Goal: Transaction & Acquisition: Purchase product/service

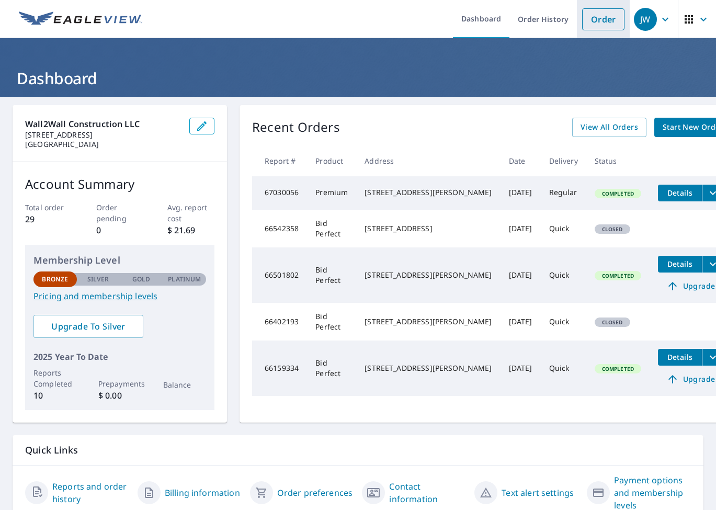
click at [590, 23] on link "Order" at bounding box center [603, 19] width 42 height 22
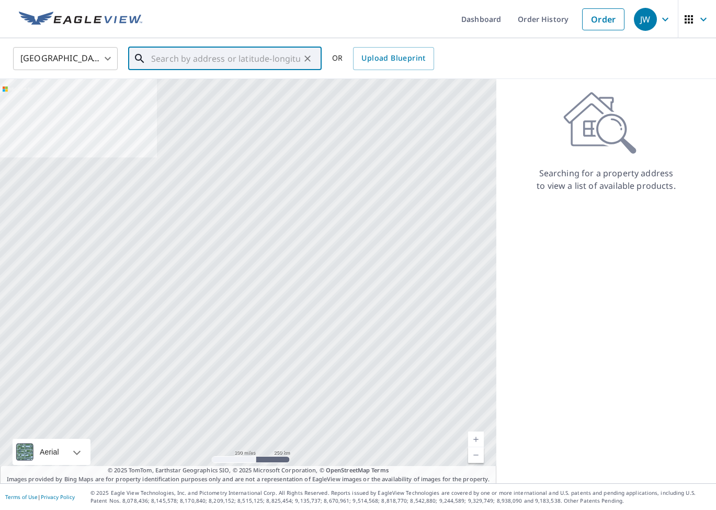
click at [159, 63] on input "text" at bounding box center [225, 58] width 149 height 29
paste input "[STREET_ADDRESS]"
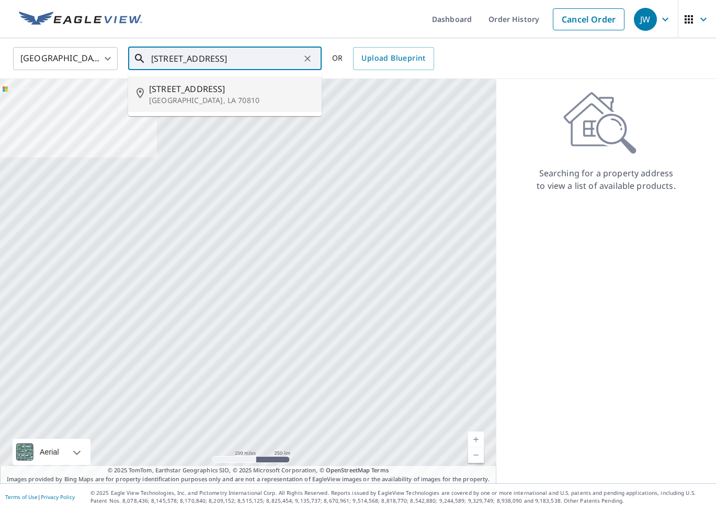
click at [202, 88] on span "[STREET_ADDRESS]" at bounding box center [231, 89] width 164 height 13
type input "[STREET_ADDRESS]"
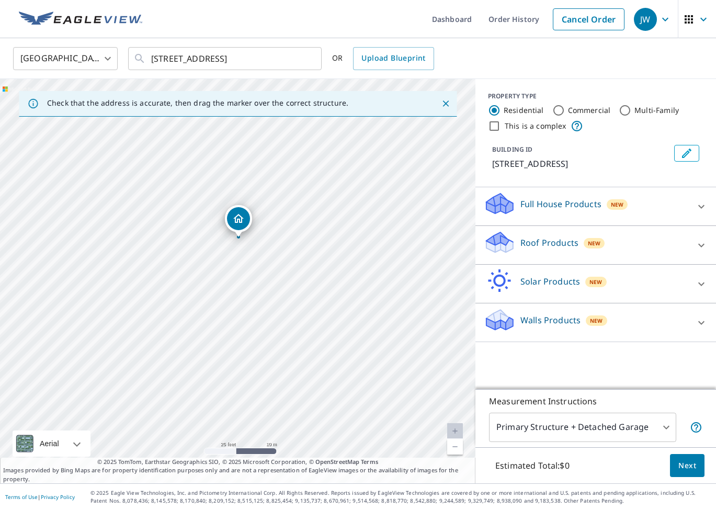
drag, startPoint x: 160, startPoint y: 268, endPoint x: 408, endPoint y: 143, distance: 277.6
click at [408, 143] on div "[STREET_ADDRESS]" at bounding box center [238, 281] width 476 height 405
drag, startPoint x: 221, startPoint y: 252, endPoint x: 269, endPoint y: 242, distance: 48.5
click at [269, 242] on div "[STREET_ADDRESS]" at bounding box center [238, 281] width 476 height 405
click at [263, 232] on div "[STREET_ADDRESS]" at bounding box center [238, 281] width 476 height 405
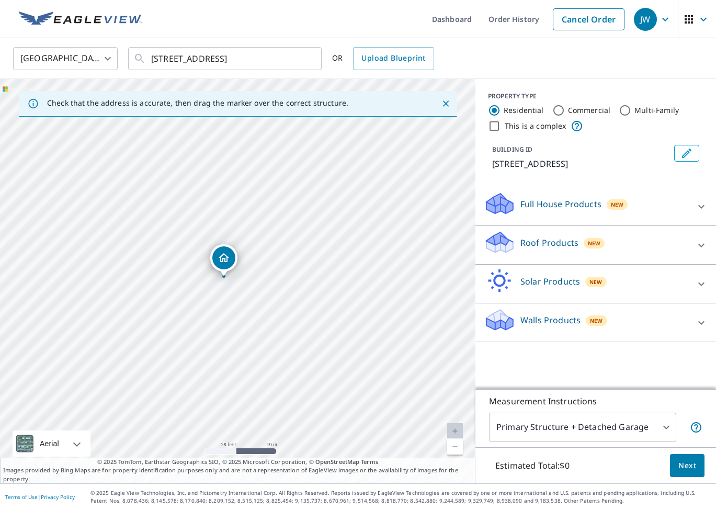
drag, startPoint x: 239, startPoint y: 264, endPoint x: 225, endPoint y: 261, distance: 14.5
click at [589, 221] on div "Full House Products New" at bounding box center [586, 207] width 205 height 30
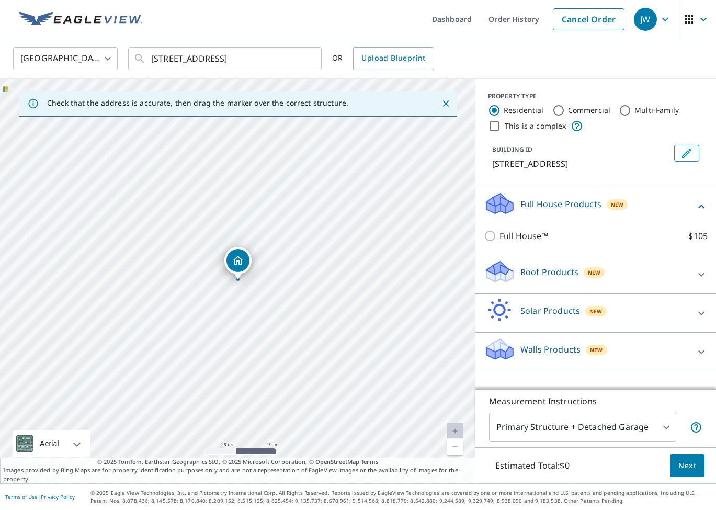
click at [589, 221] on div "Full House Products New" at bounding box center [589, 207] width 211 height 30
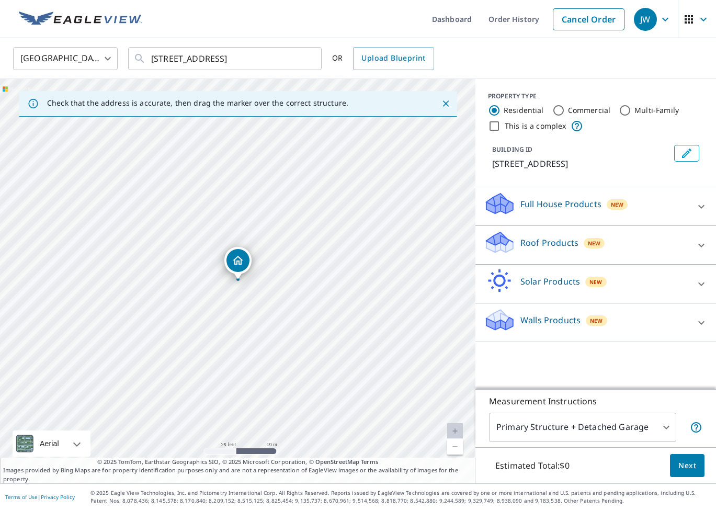
click at [561, 249] on p "Roof Products" at bounding box center [550, 243] width 58 height 13
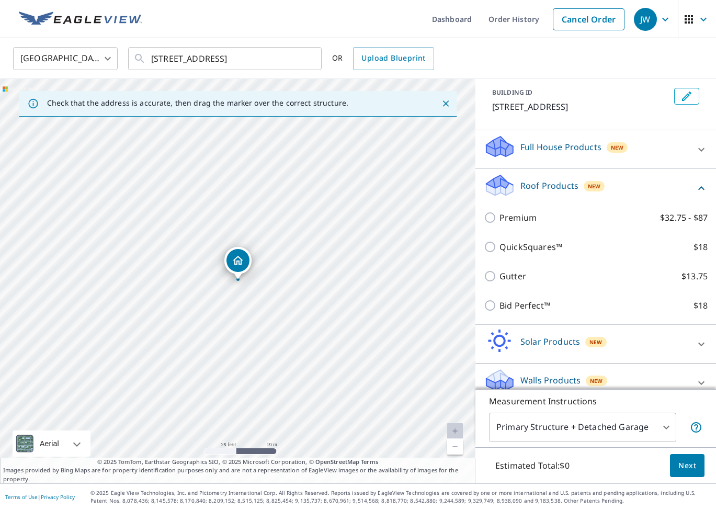
scroll to position [63, 0]
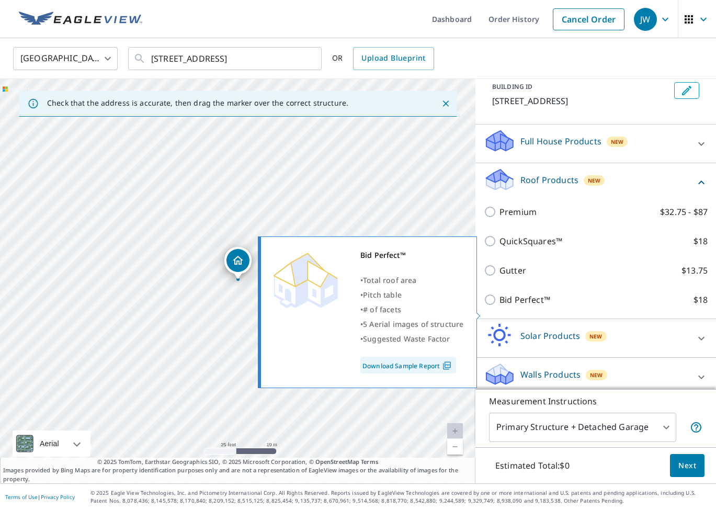
click at [531, 306] on p "Bid Perfect™" at bounding box center [525, 300] width 51 height 13
click at [500, 306] on input "Bid Perfect™ $18" at bounding box center [492, 300] width 16 height 13
checkbox input "true"
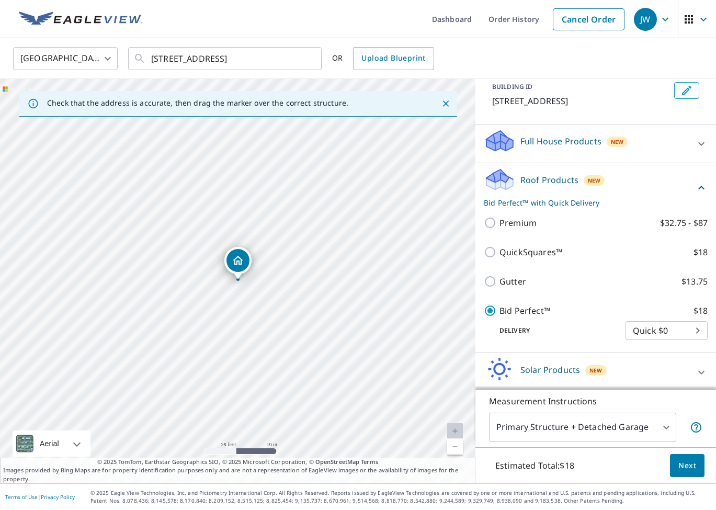
click at [626, 433] on body "JW JW Dashboard Order History Cancel Order JW United States [GEOGRAPHIC_DATA] ​…" at bounding box center [358, 255] width 716 height 510
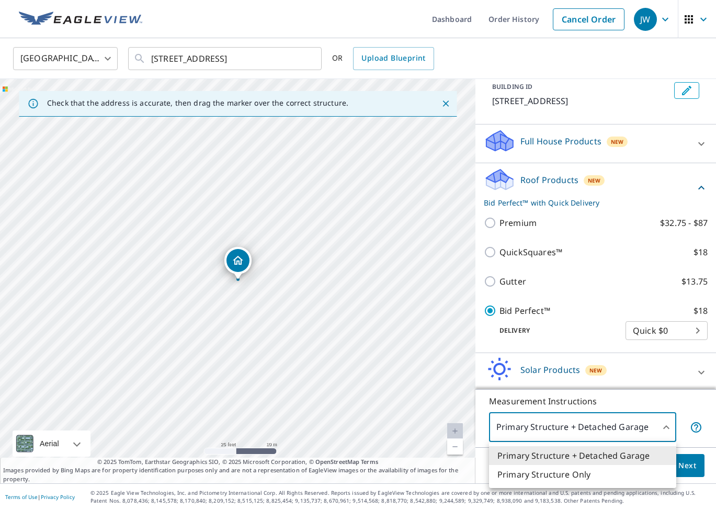
click at [551, 471] on li "Primary Structure Only" at bounding box center [582, 474] width 187 height 19
type input "2"
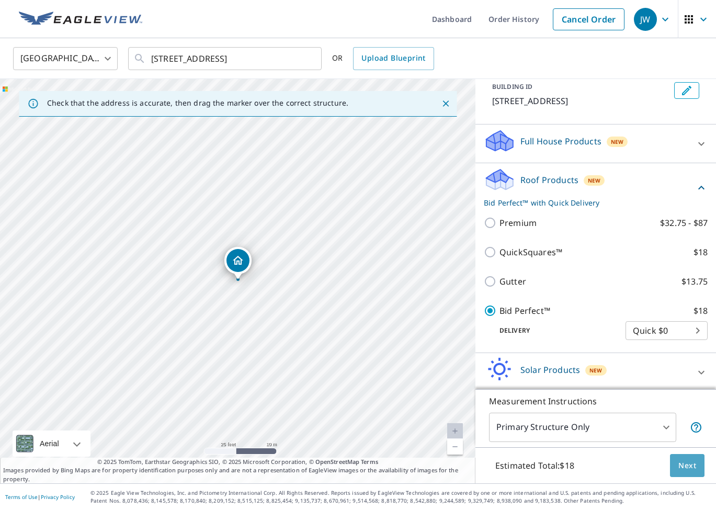
click at [698, 473] on button "Next" at bounding box center [687, 466] width 35 height 24
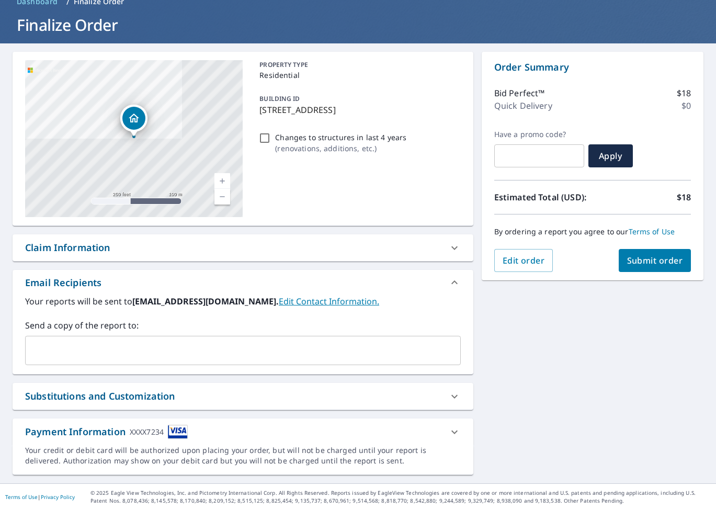
scroll to position [53, 0]
click at [273, 361] on div "​" at bounding box center [243, 350] width 436 height 29
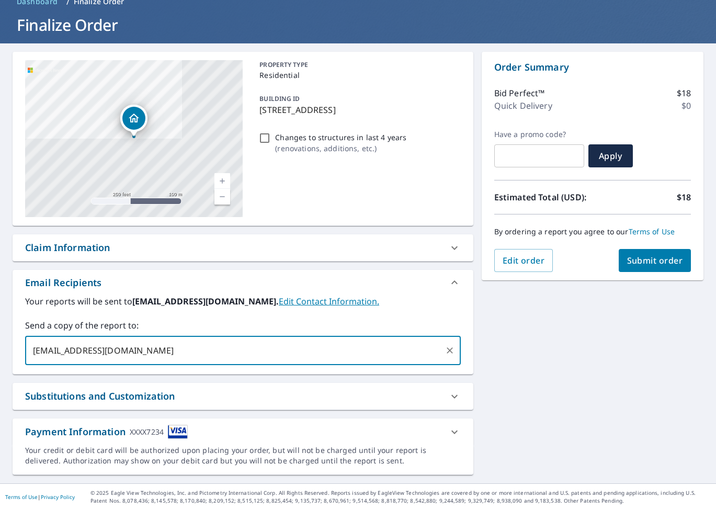
scroll to position [0, 0]
type input "[EMAIL_ADDRESS][DOMAIN_NAME]"
click at [457, 393] on icon at bounding box center [455, 396] width 13 height 13
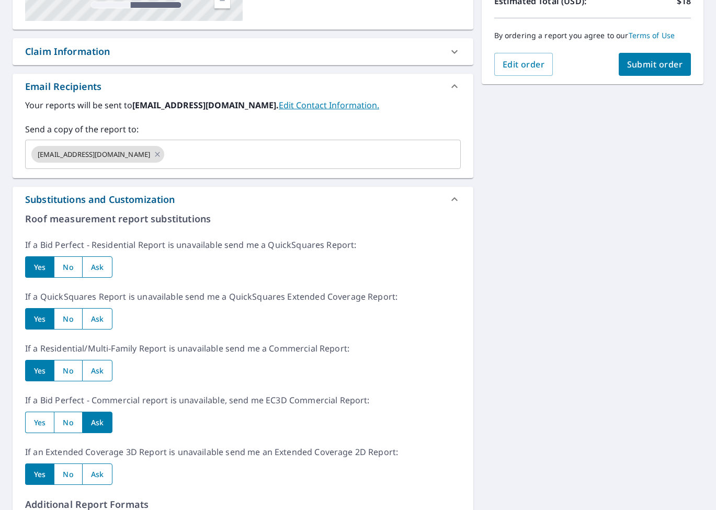
scroll to position [252, 0]
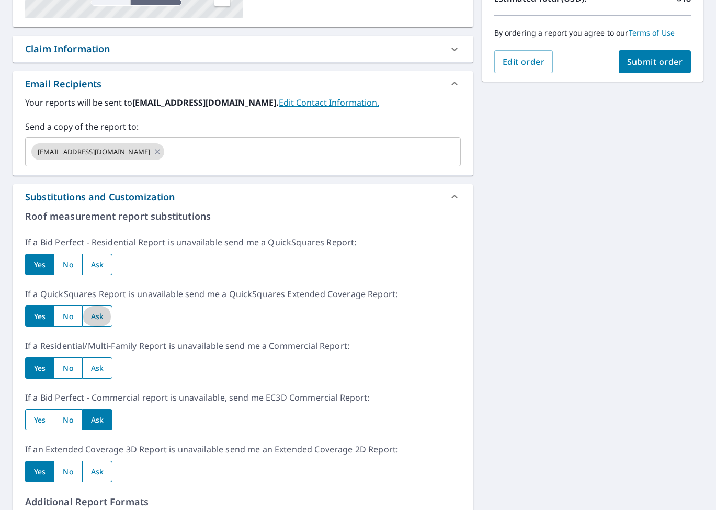
click at [109, 320] on input "radio" at bounding box center [97, 316] width 30 height 21
radio input "true"
click at [108, 365] on input "radio" at bounding box center [97, 367] width 30 height 21
radio input "true"
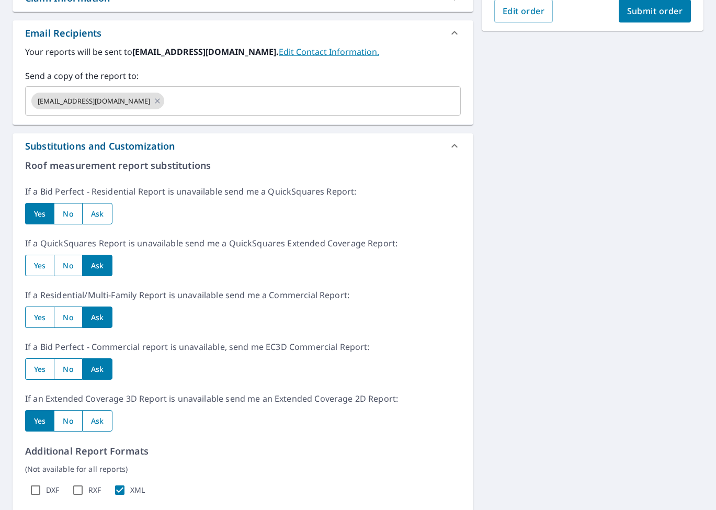
scroll to position [310, 0]
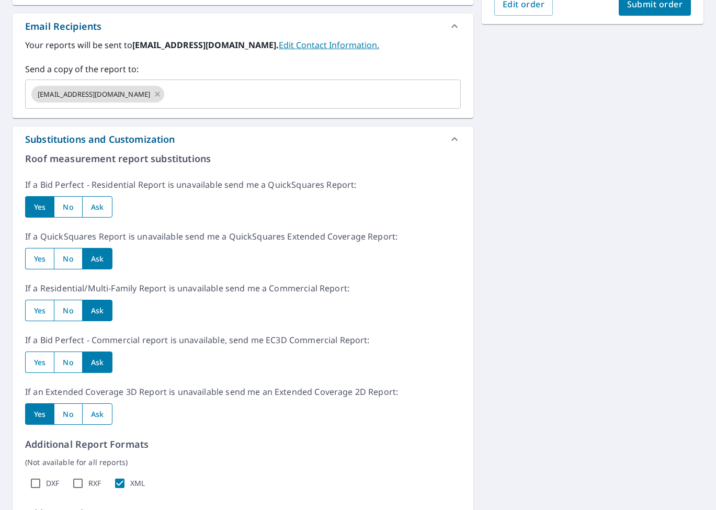
click at [103, 415] on input "radio" at bounding box center [97, 414] width 30 height 21
radio input "true"
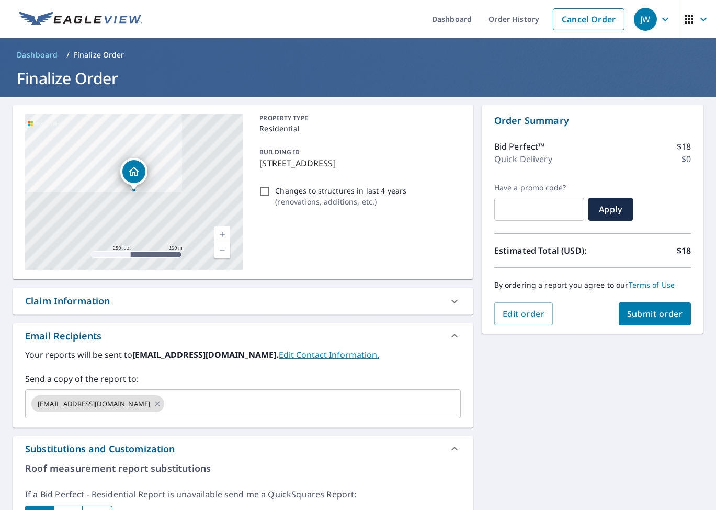
scroll to position [0, 0]
click at [651, 313] on span "Submit order" at bounding box center [655, 314] width 56 height 12
